Goal: Find specific page/section: Find specific page/section

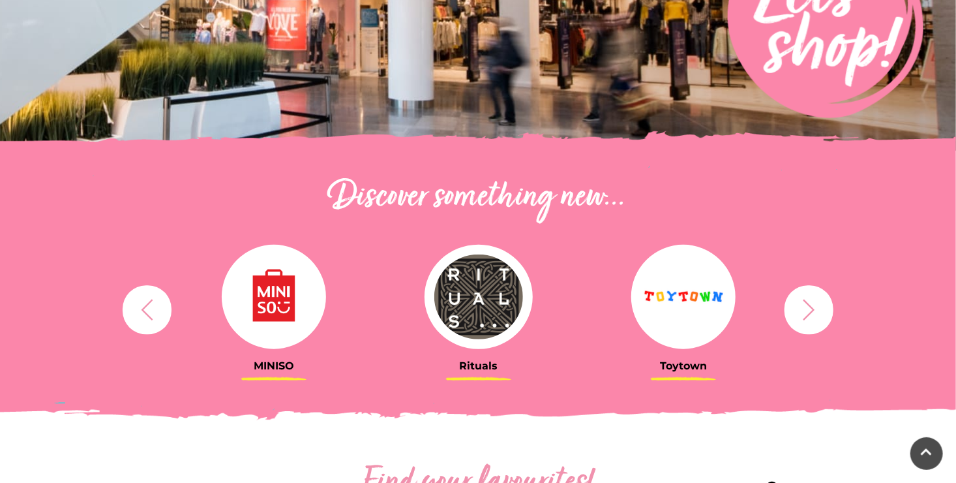
scroll to position [326, 0]
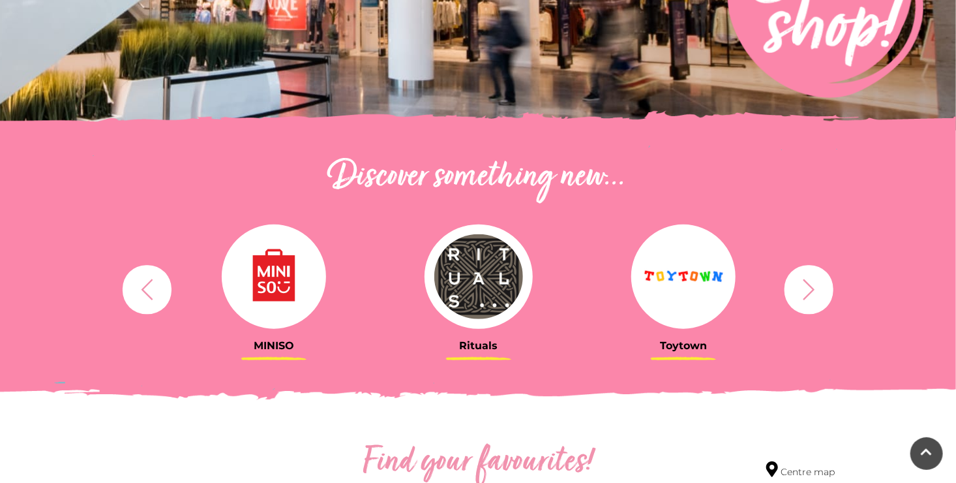
click at [807, 297] on icon "button" at bounding box center [809, 289] width 24 height 24
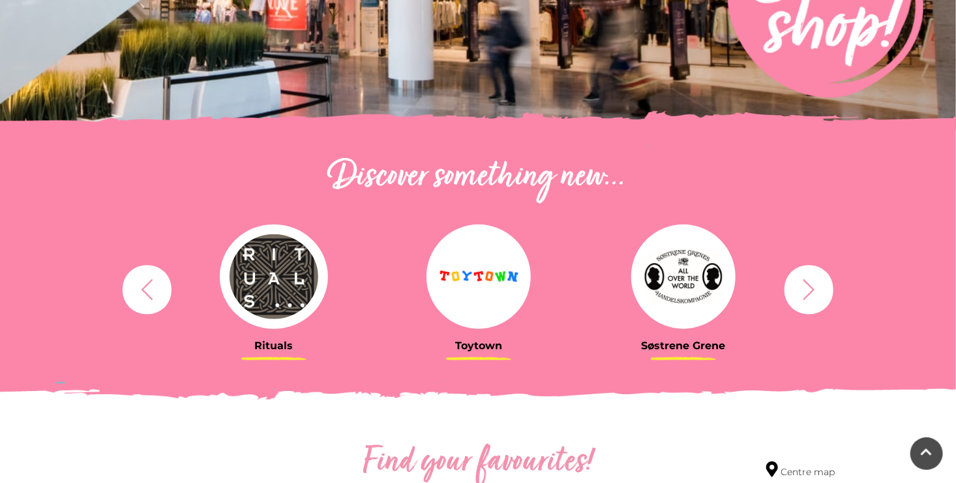
click at [807, 297] on icon "button" at bounding box center [809, 289] width 24 height 24
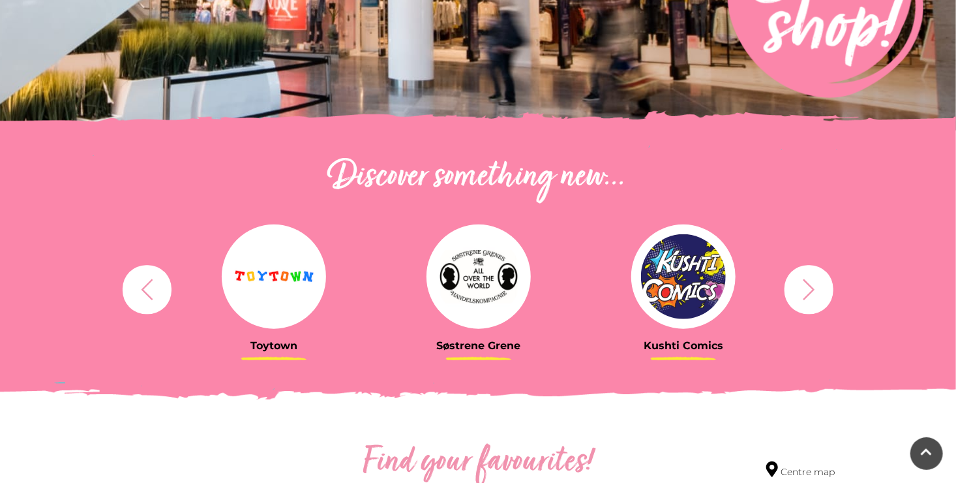
click at [807, 297] on icon "button" at bounding box center [809, 289] width 24 height 24
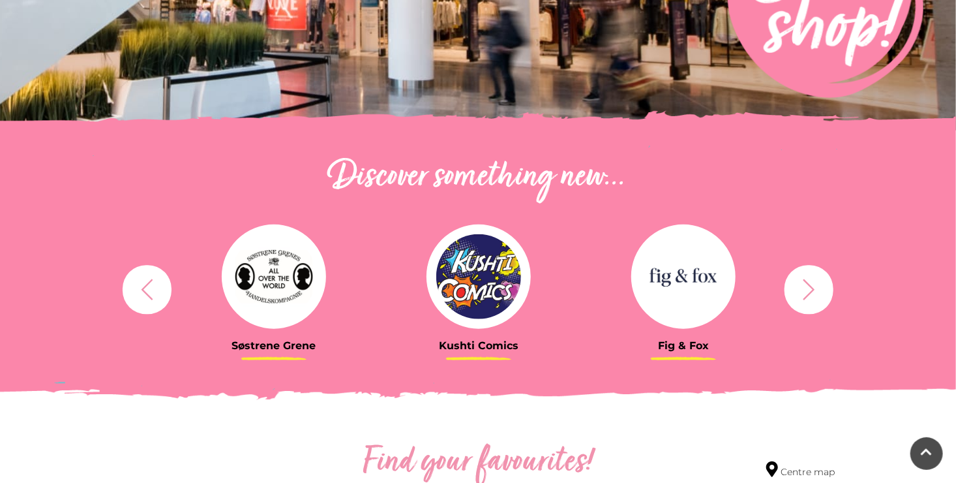
click at [807, 297] on icon "button" at bounding box center [809, 289] width 24 height 24
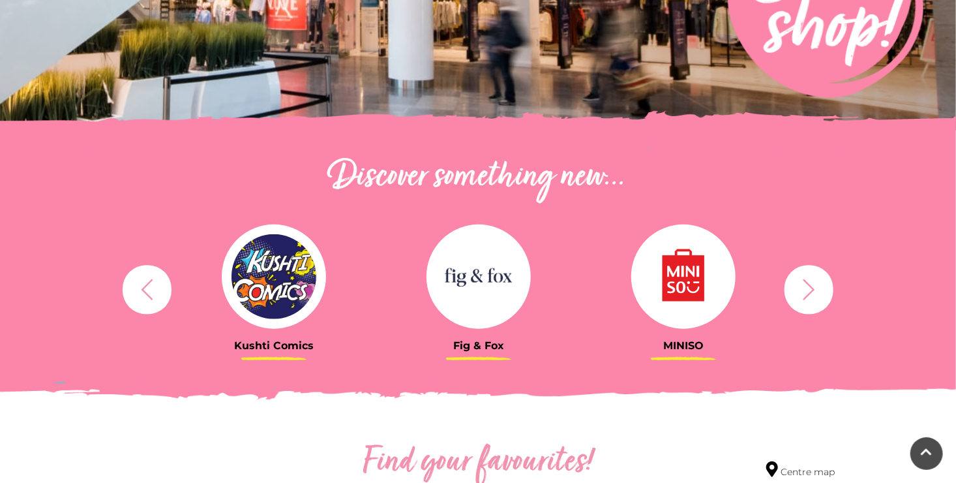
click at [807, 297] on icon "button" at bounding box center [809, 289] width 24 height 24
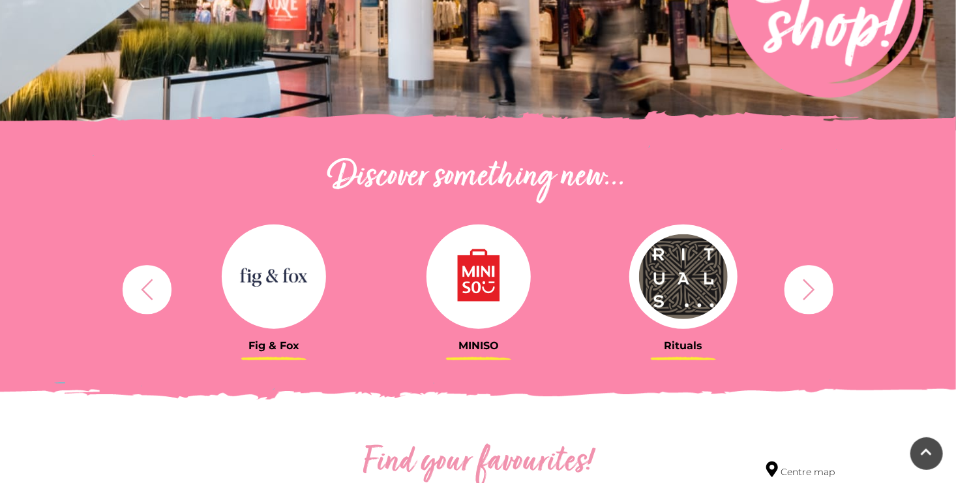
click at [807, 297] on icon "button" at bounding box center [809, 289] width 24 height 24
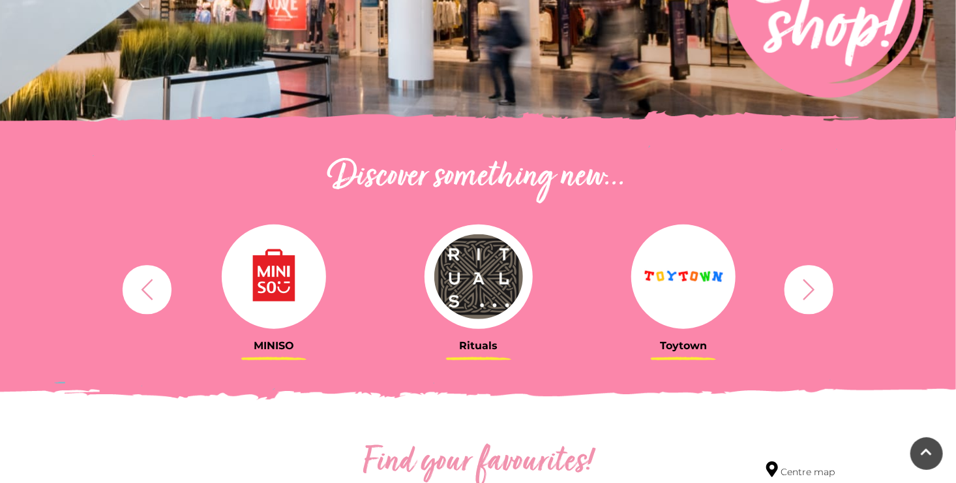
click at [807, 297] on icon "button" at bounding box center [809, 289] width 24 height 24
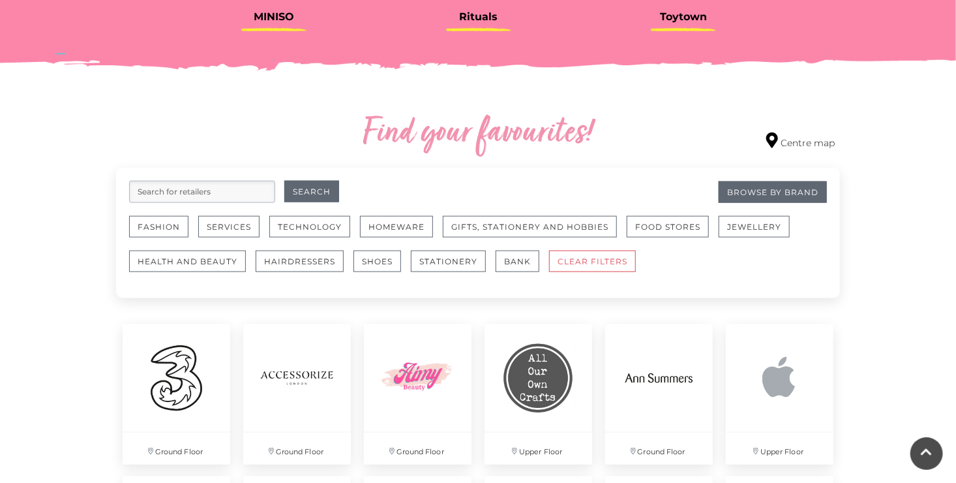
scroll to position [652, 0]
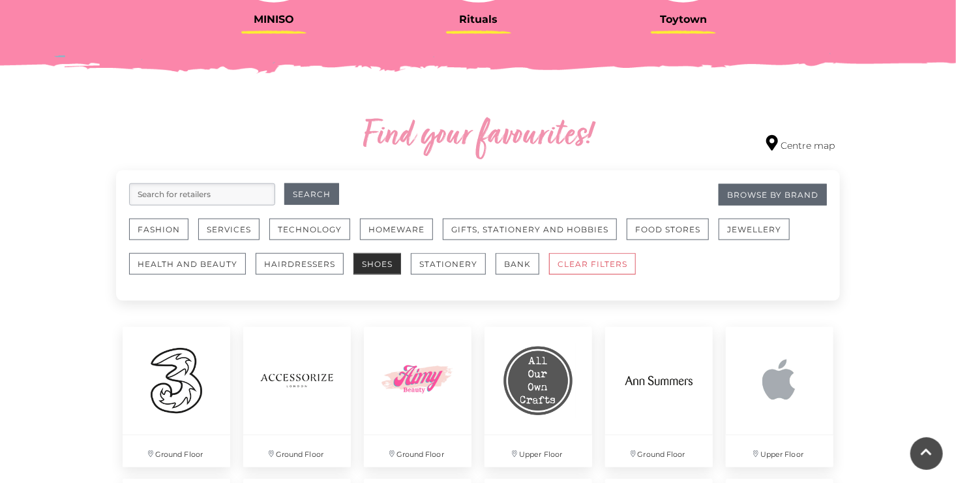
click at [362, 261] on button "Shoes" at bounding box center [378, 264] width 48 height 22
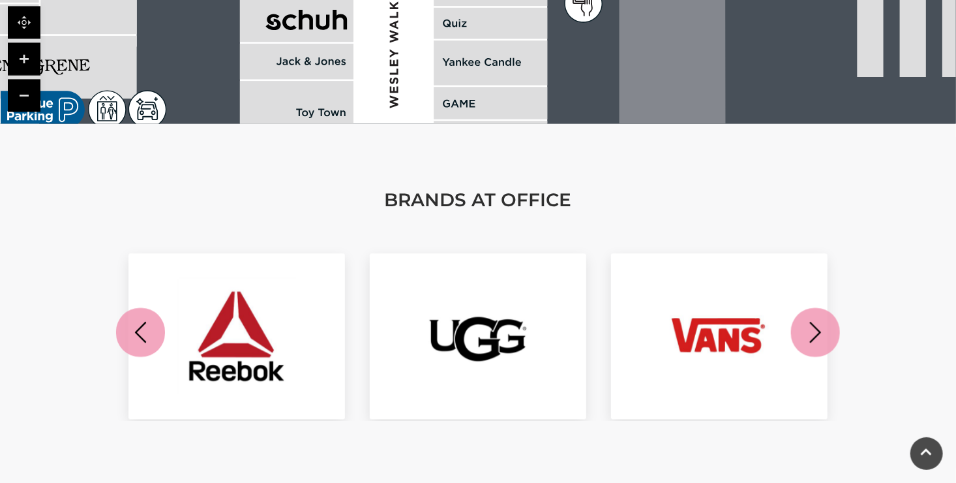
scroll to position [1500, 0]
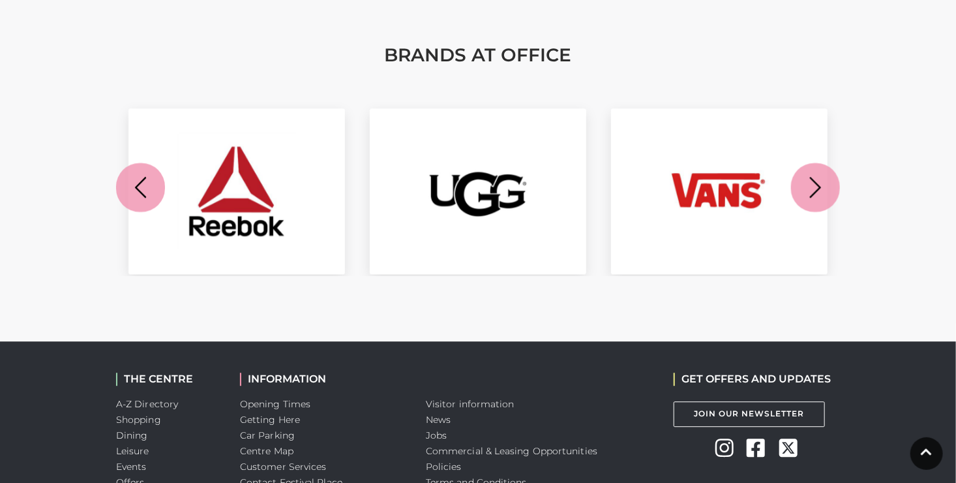
click at [810, 194] on icon "button" at bounding box center [816, 187] width 24 height 24
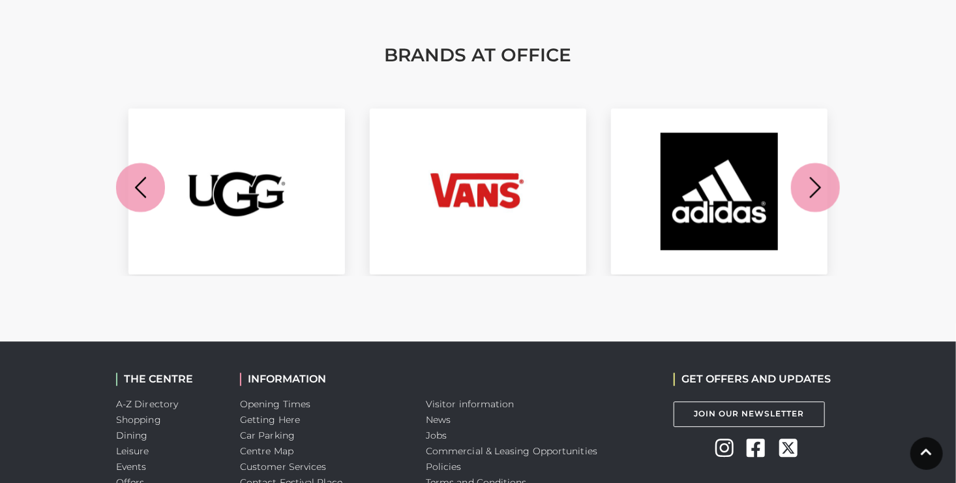
click at [810, 194] on icon "button" at bounding box center [816, 187] width 24 height 24
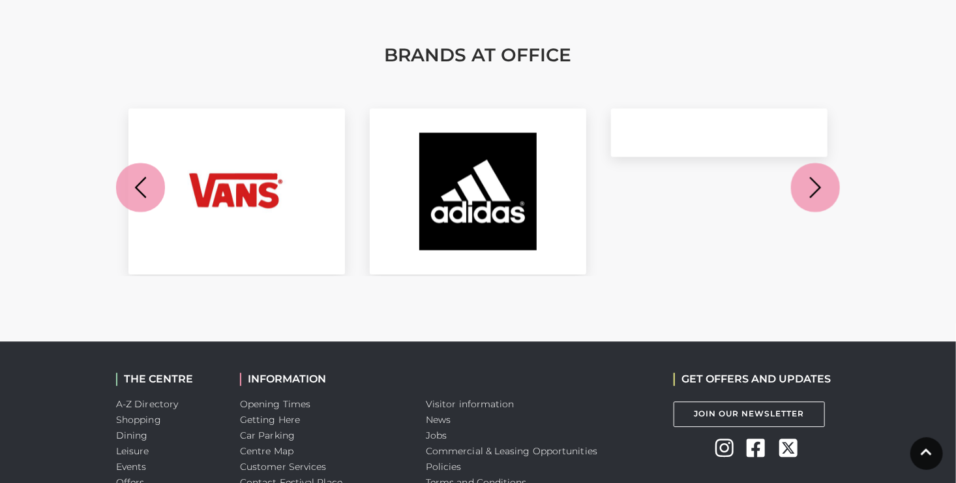
click at [810, 194] on icon "button" at bounding box center [816, 187] width 24 height 24
click at [134, 189] on icon "button" at bounding box center [140, 187] width 24 height 24
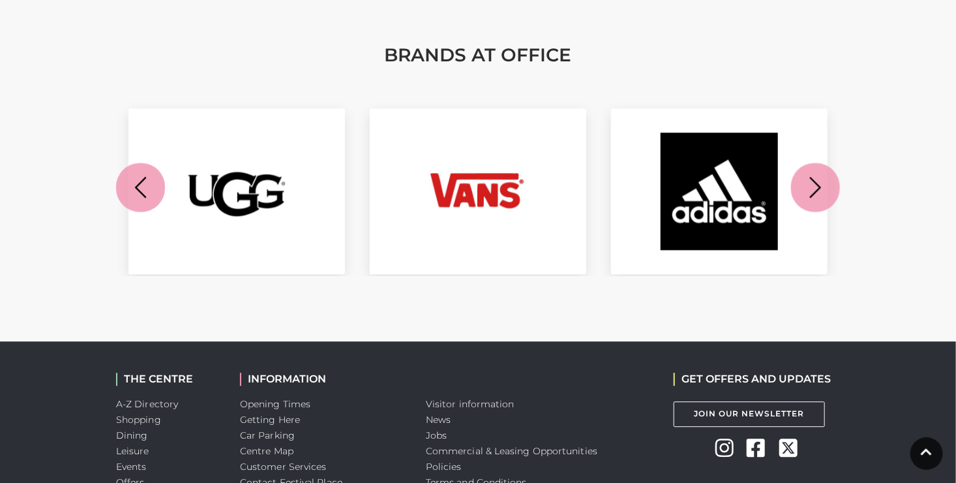
click at [134, 189] on icon "button" at bounding box center [140, 187] width 24 height 24
click at [142, 186] on icon "button" at bounding box center [140, 187] width 24 height 24
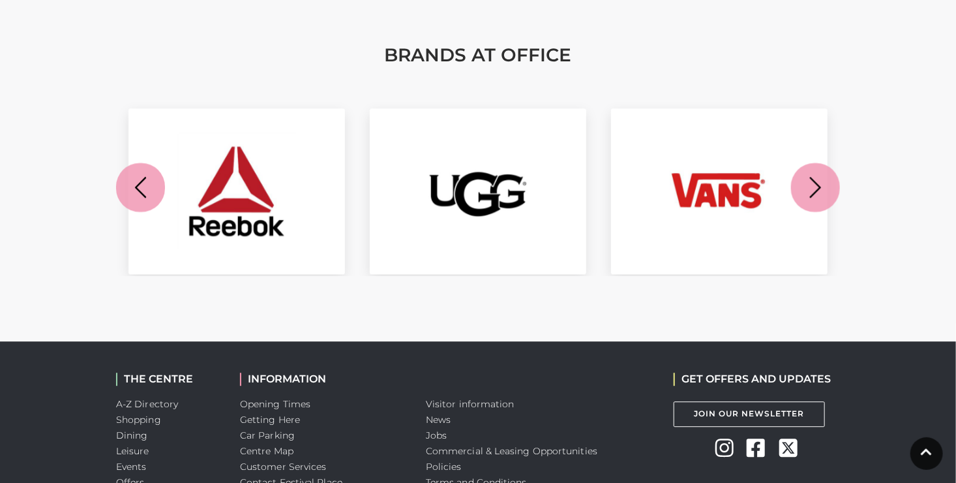
click at [142, 186] on icon "button" at bounding box center [140, 187] width 24 height 24
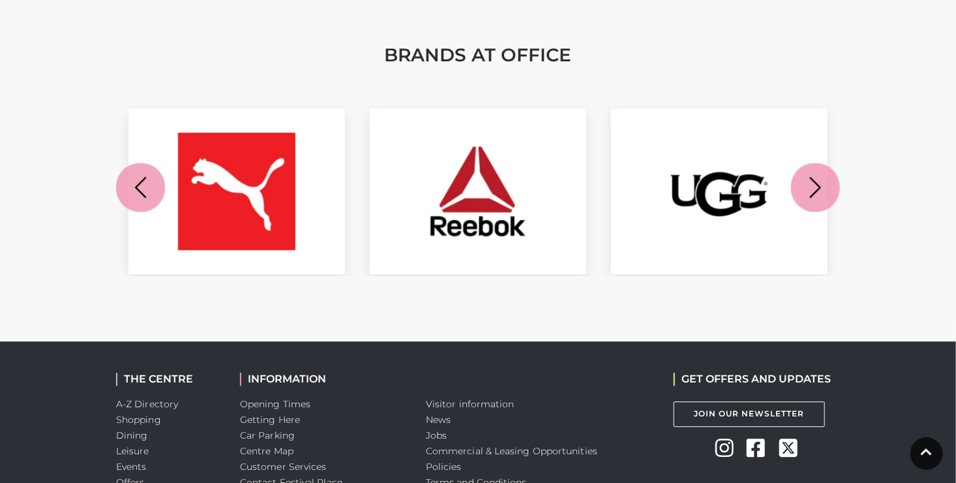
click at [142, 186] on icon "button" at bounding box center [140, 187] width 24 height 24
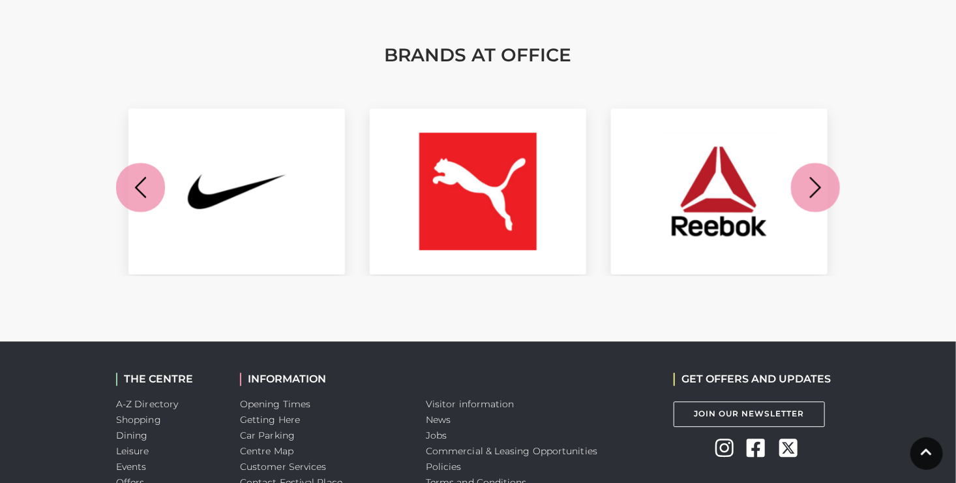
click at [142, 186] on icon "button" at bounding box center [140, 187] width 24 height 24
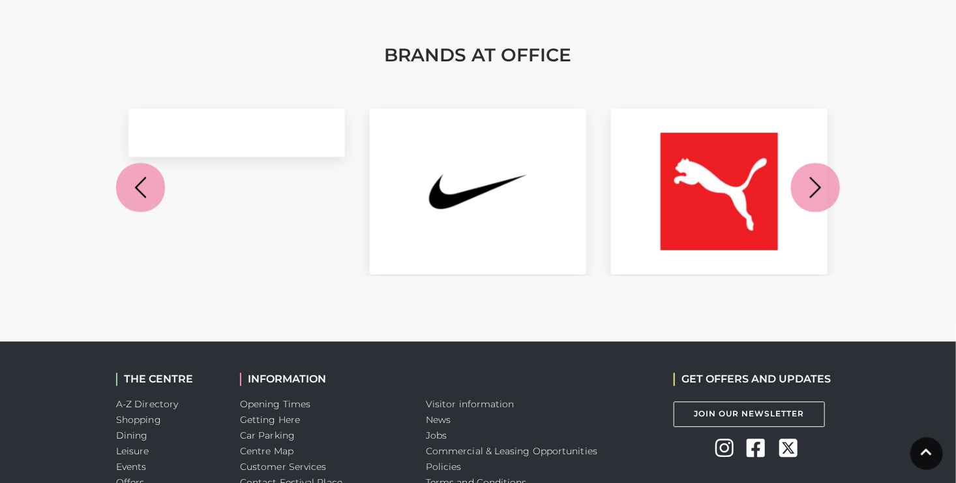
click at [142, 186] on icon "button" at bounding box center [140, 187] width 24 height 24
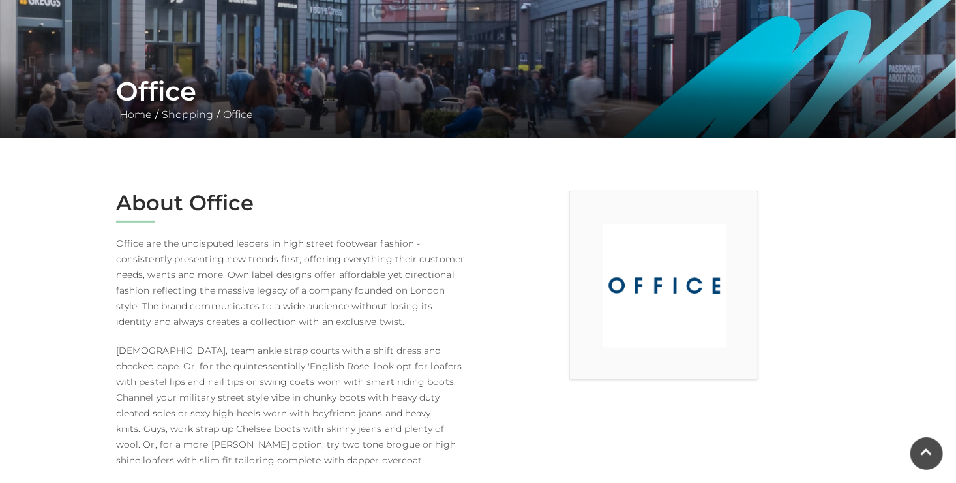
scroll to position [0, 0]
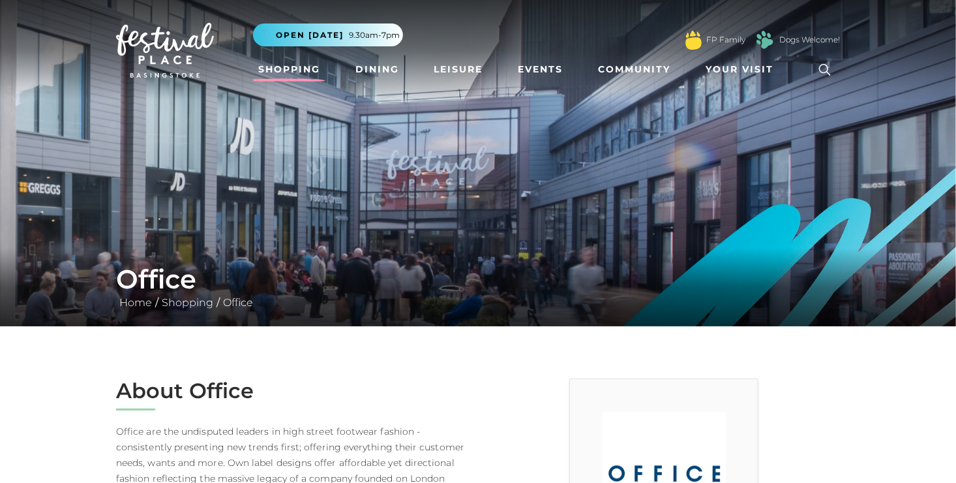
click at [294, 71] on link "Shopping" at bounding box center [289, 69] width 72 height 24
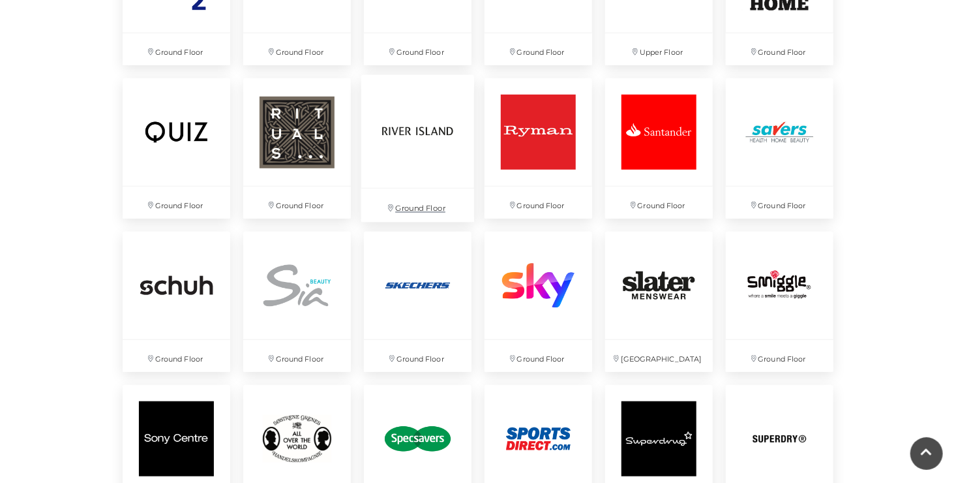
scroll to position [2739, 0]
click at [158, 164] on img at bounding box center [176, 131] width 113 height 113
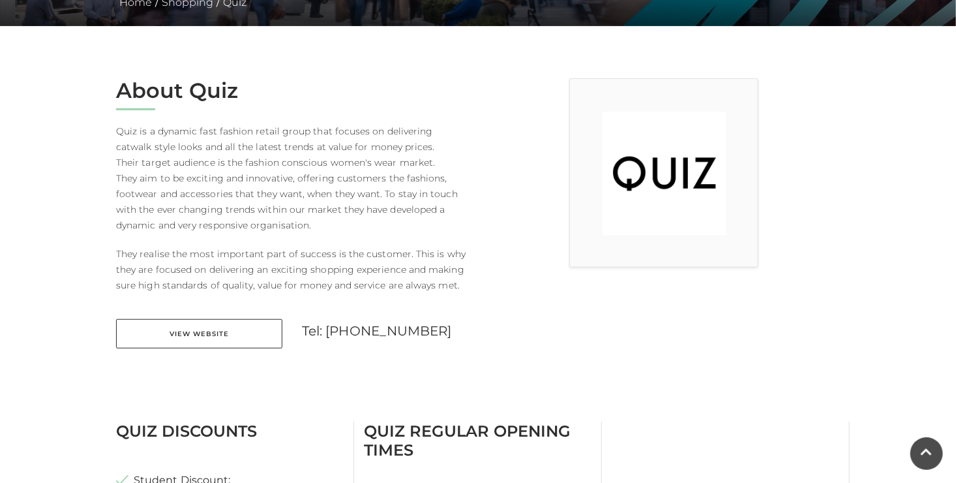
scroll to position [391, 0]
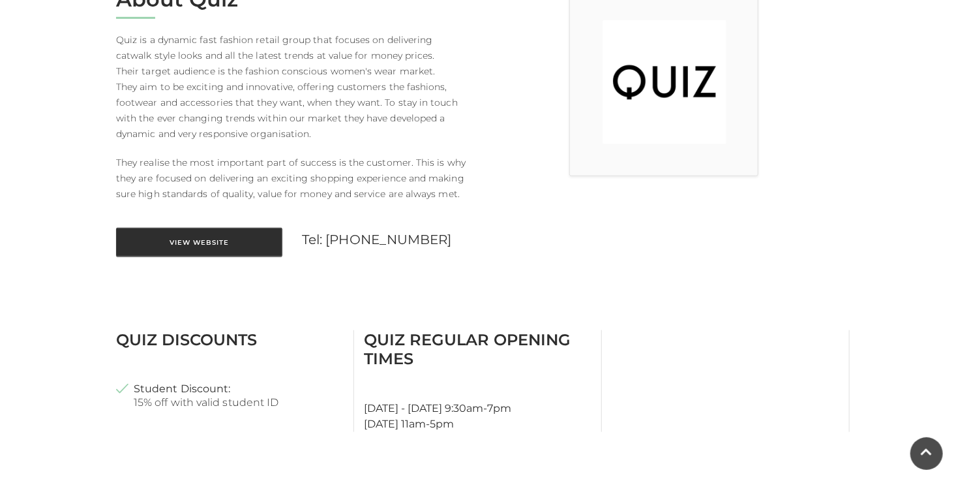
click at [220, 243] on link "View Website" at bounding box center [199, 242] width 166 height 29
